Goal: Transaction & Acquisition: Purchase product/service

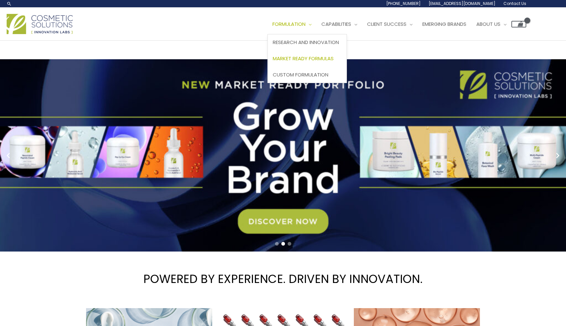
click at [318, 57] on span "Market Ready Formulas" at bounding box center [303, 58] width 61 height 7
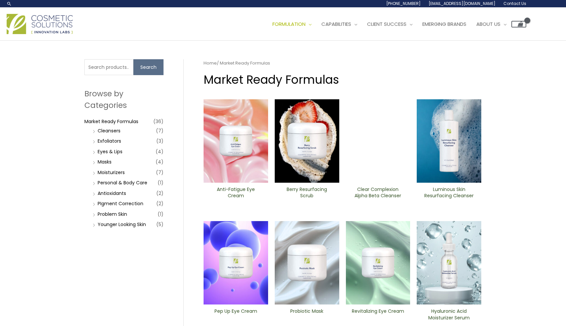
click at [94, 182] on li "Personal & Body Care (1)" at bounding box center [127, 182] width 73 height 9
click at [94, 183] on li "Personal & Body Care (1)" at bounding box center [127, 182] width 73 height 9
click at [100, 183] on link "Personal & Body Care" at bounding box center [123, 182] width 50 height 7
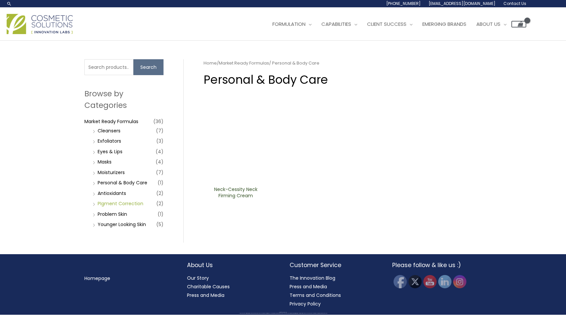
click at [114, 203] on link "PIgment Correction" at bounding box center [121, 203] width 46 height 7
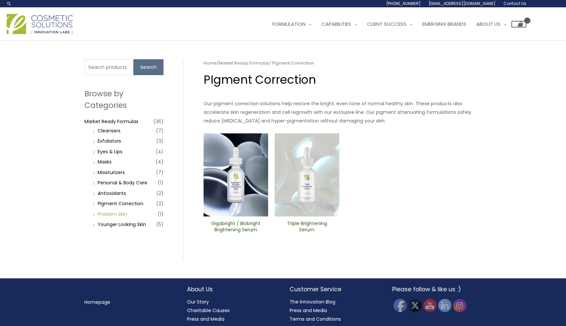
click at [117, 214] on link "Problem Skin" at bounding box center [112, 214] width 29 height 7
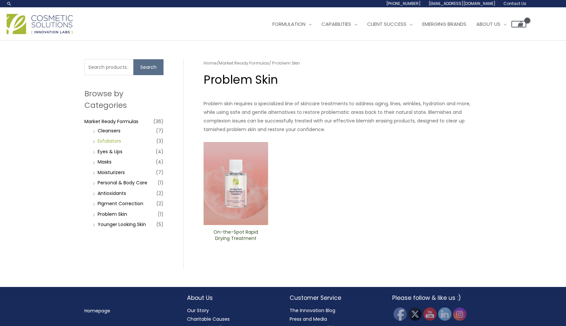
click at [117, 140] on link "Exfoliators" at bounding box center [110, 141] width 24 height 7
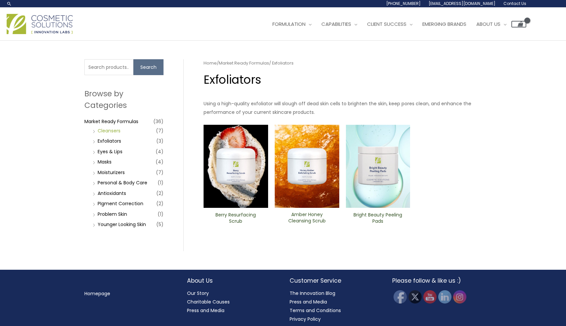
click at [117, 129] on link "Cleansers" at bounding box center [109, 130] width 23 height 7
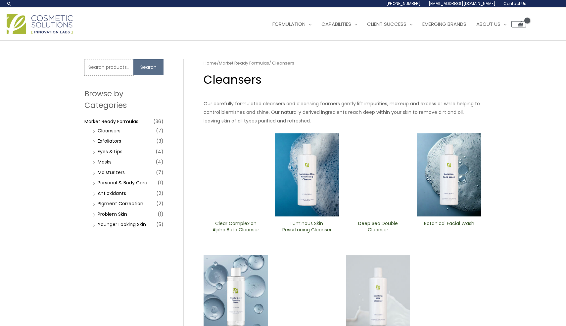
click at [112, 67] on input "Search for:" at bounding box center [108, 67] width 49 height 16
type input "sunscreen"
click at [133, 59] on button "Search" at bounding box center [148, 67] width 30 height 16
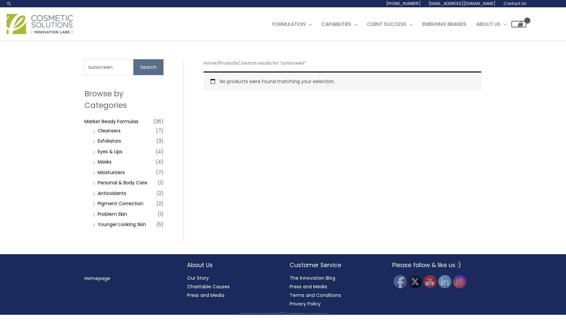
click at [147, 69] on button "Search" at bounding box center [148, 67] width 30 height 16
